Goal: Task Accomplishment & Management: Use online tool/utility

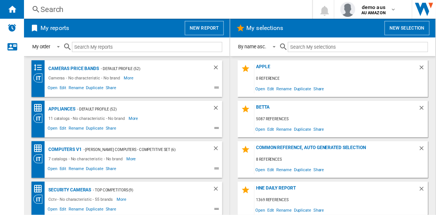
click at [205, 28] on button "New report" at bounding box center [204, 28] width 39 height 14
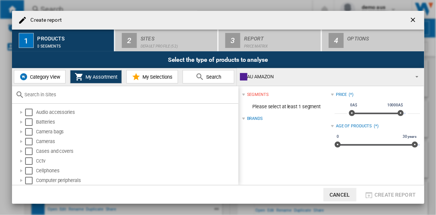
click at [45, 76] on span "Category View" at bounding box center [44, 77] width 32 height 6
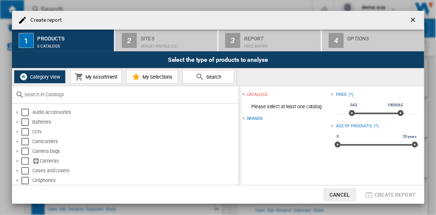
click at [54, 95] on input "text" at bounding box center [130, 95] width 210 height 6
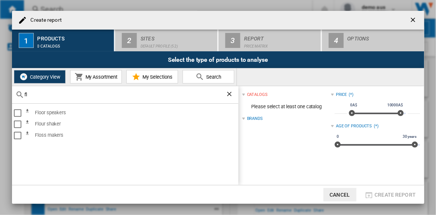
type input "f"
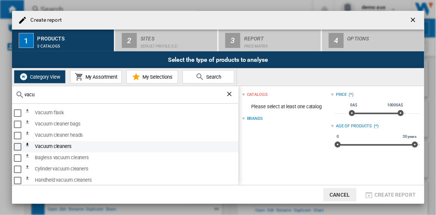
type input "vacu"
click at [18, 147] on div "Select" at bounding box center [18, 147] width 8 height 8
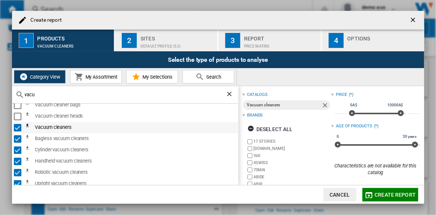
scroll to position [34, 0]
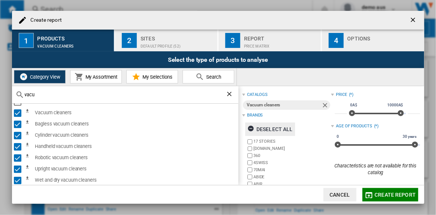
click at [249, 129] on ng-md-icon "button" at bounding box center [252, 129] width 9 height 9
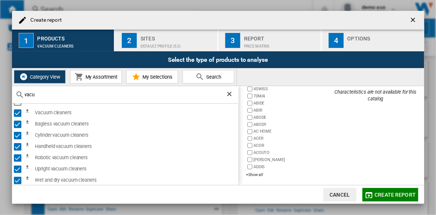
scroll to position [75, 0]
click at [259, 172] on div "+Show all" at bounding box center [288, 174] width 85 height 6
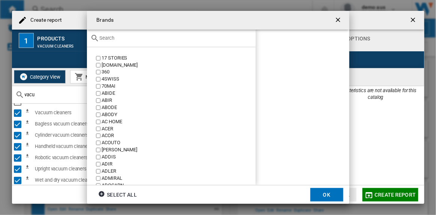
click at [116, 38] on input "text" at bounding box center [176, 38] width 152 height 6
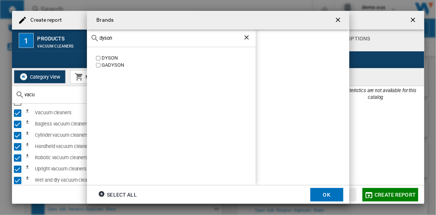
type input "dyson"
click at [331, 194] on button "OK" at bounding box center [327, 195] width 33 height 14
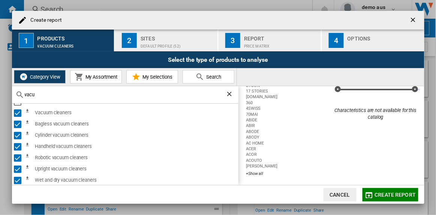
scroll to position [0, 0]
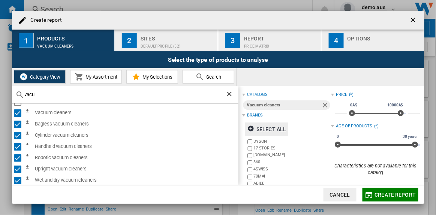
click at [389, 194] on span "Create report" at bounding box center [395, 195] width 41 height 6
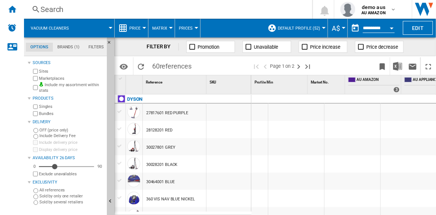
scroll to position [0, 1372]
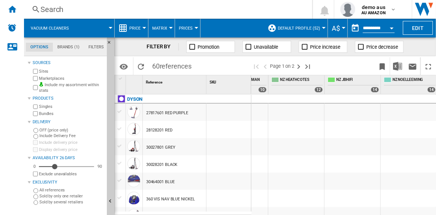
click at [322, 29] on button "Default profile (52)" at bounding box center [301, 28] width 46 height 19
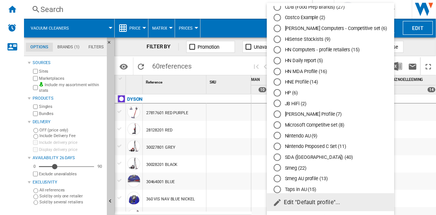
scroll to position [135, 0]
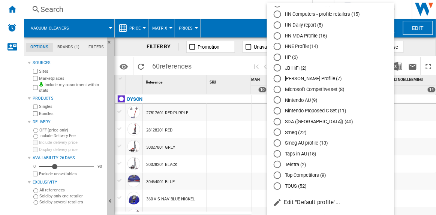
click at [276, 121] on div "SDA (Australia) (40)" at bounding box center [278, 122] width 8 height 8
